Goal: Task Accomplishment & Management: Manage account settings

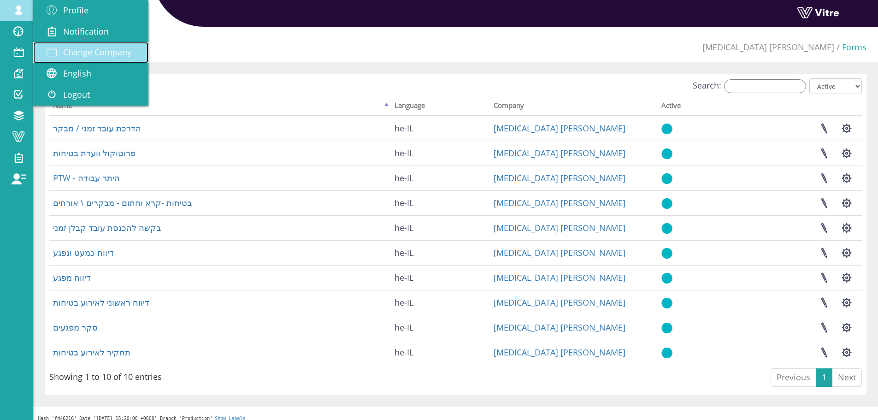
click at [72, 50] on span "Change Company" at bounding box center [97, 52] width 68 height 11
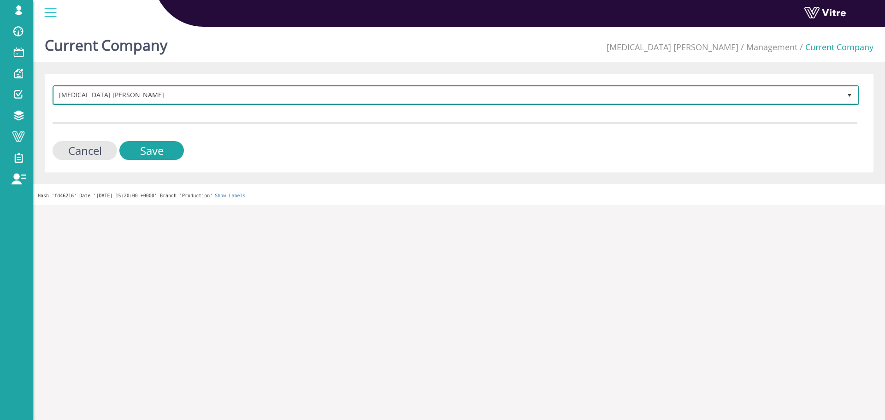
click at [150, 93] on span "Chemo Aharon" at bounding box center [447, 95] width 787 height 17
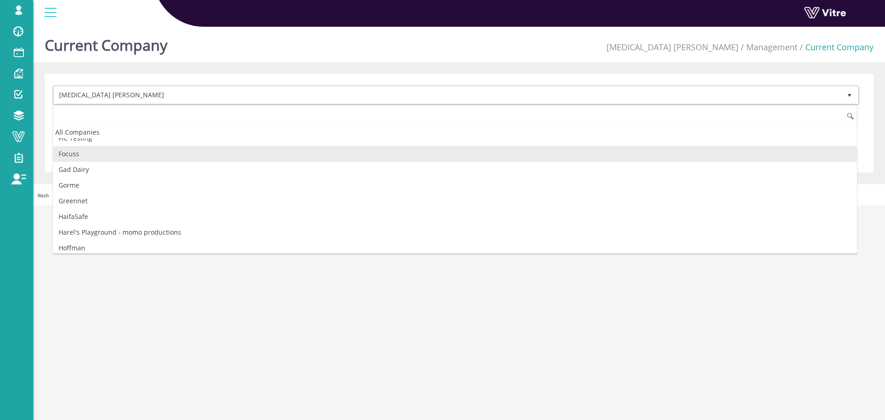
scroll to position [382, 0]
click at [92, 158] on li "Gad Dairy" at bounding box center [455, 156] width 804 height 16
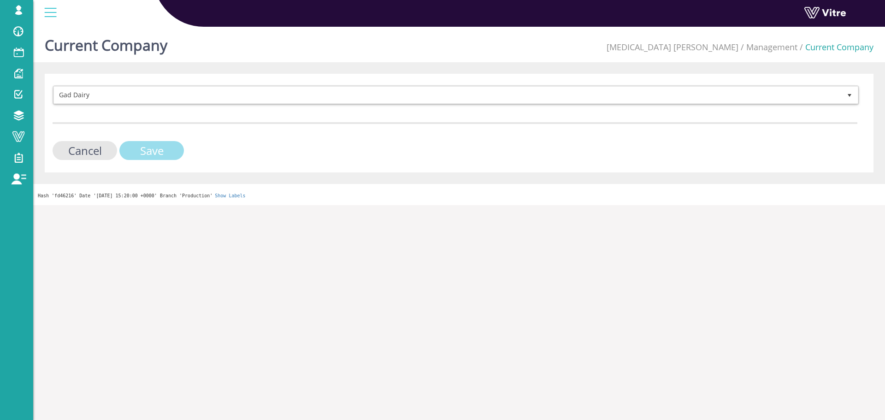
click at [154, 148] on input "Save" at bounding box center [151, 150] width 65 height 19
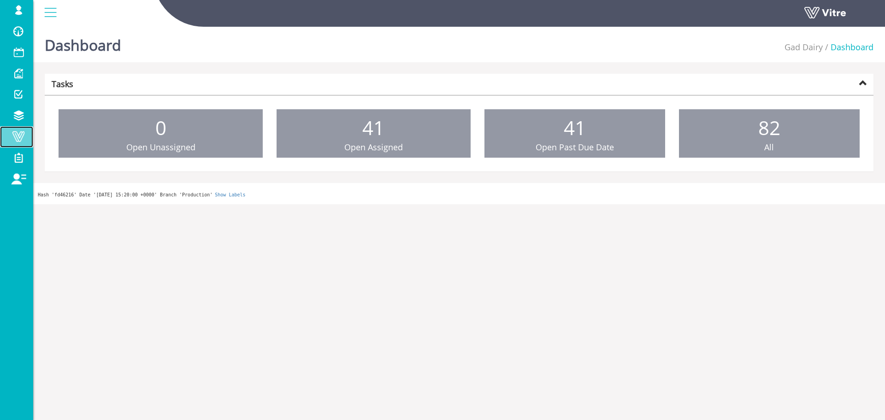
click at [16, 142] on span at bounding box center [18, 136] width 23 height 11
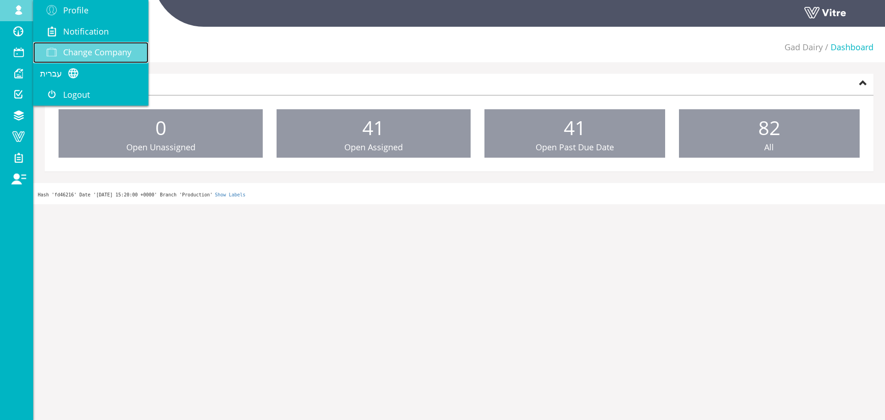
click at [81, 52] on span "Change Company" at bounding box center [97, 52] width 68 height 11
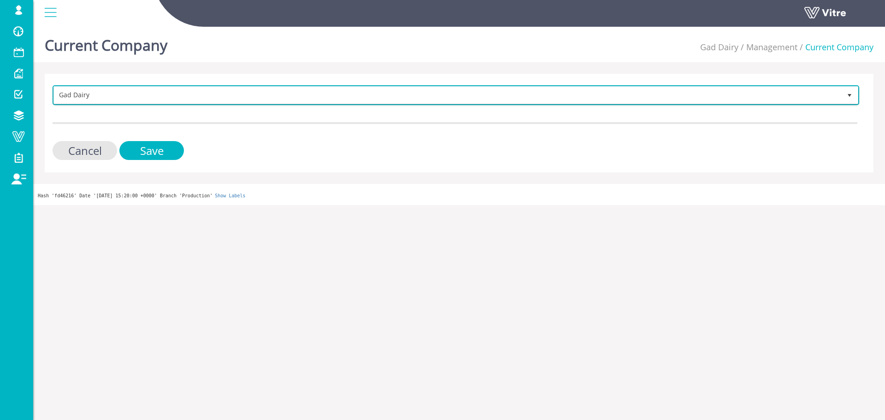
click at [258, 94] on span "Gad Dairy" at bounding box center [447, 95] width 787 height 17
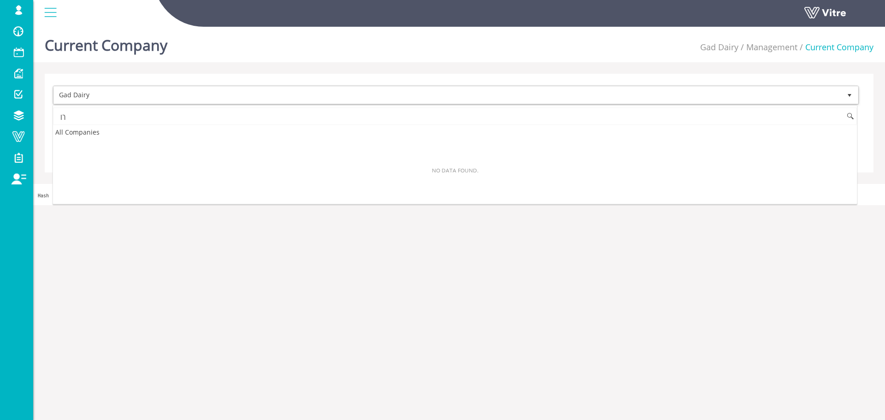
type input "ך"
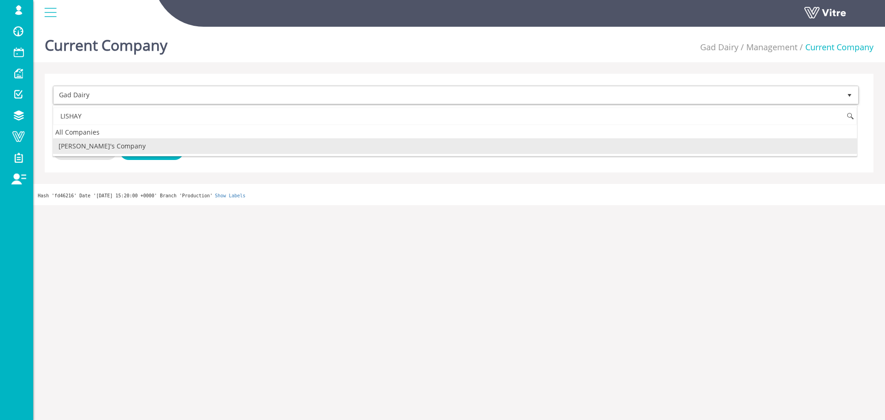
click at [156, 146] on li "[PERSON_NAME]'s Company" at bounding box center [455, 146] width 804 height 16
type input "LISHAY"
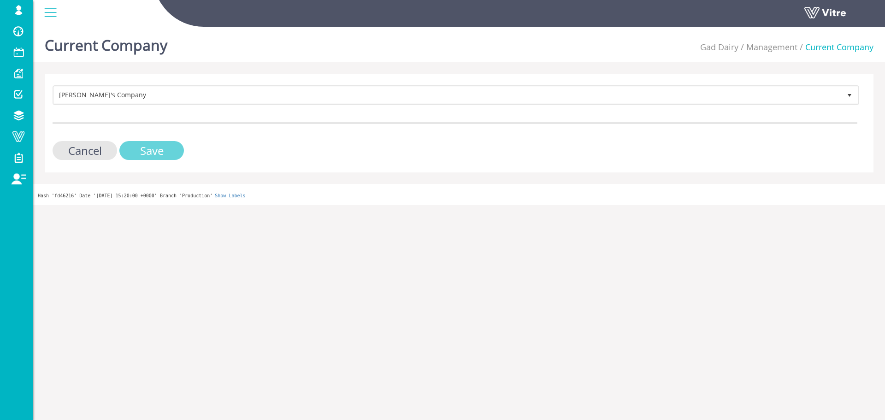
click at [159, 148] on input "Save" at bounding box center [151, 150] width 65 height 19
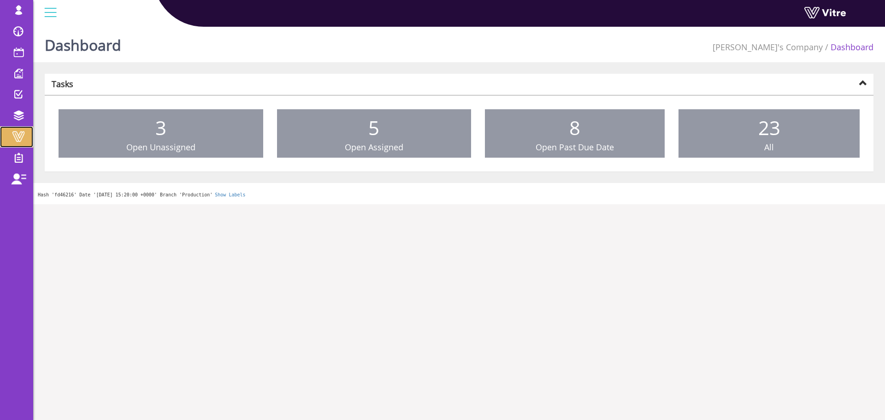
click at [21, 139] on span at bounding box center [18, 136] width 23 height 11
